Goal: Information Seeking & Learning: Learn about a topic

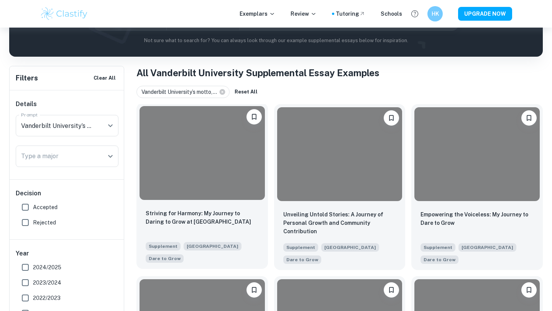
scroll to position [133, 0]
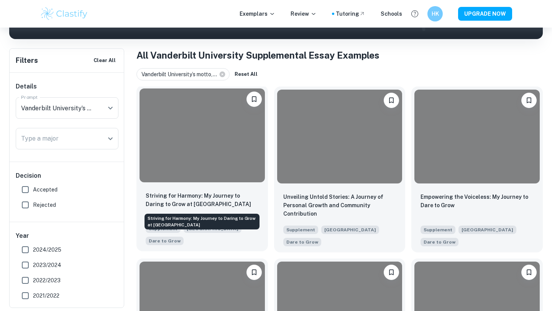
click at [236, 196] on p "Striving for Harmony: My Journey to Daring to Grow at [GEOGRAPHIC_DATA]" at bounding box center [202, 200] width 113 height 17
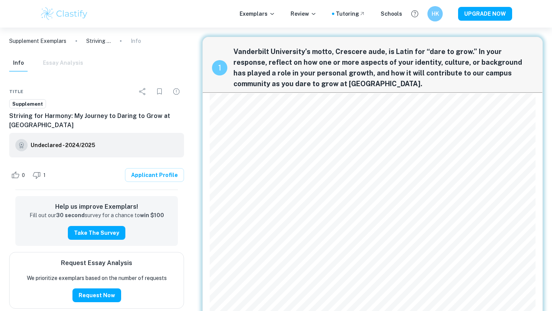
scroll to position [31, 0]
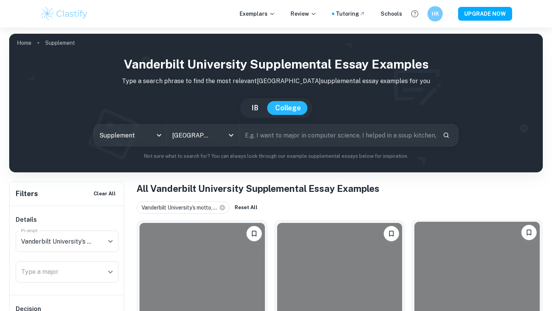
scroll to position [90, 0]
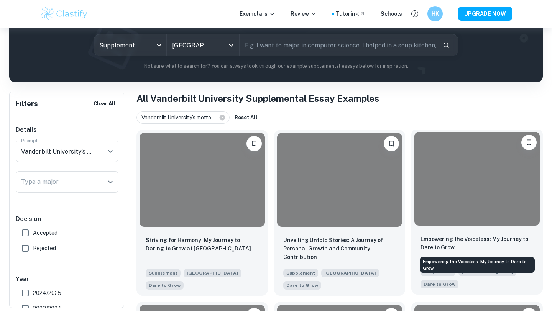
click at [460, 245] on p "Empowering the Voiceless: My Journey to Dare to Grow" at bounding box center [477, 243] width 113 height 17
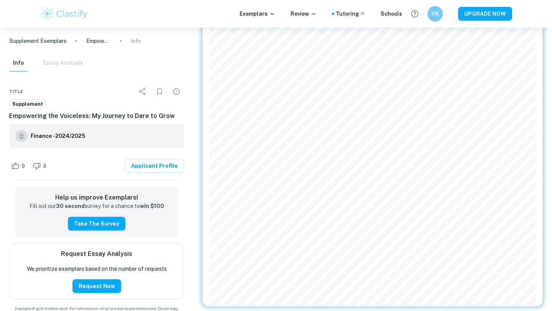
scroll to position [135, 0]
